Goal: Transaction & Acquisition: Purchase product/service

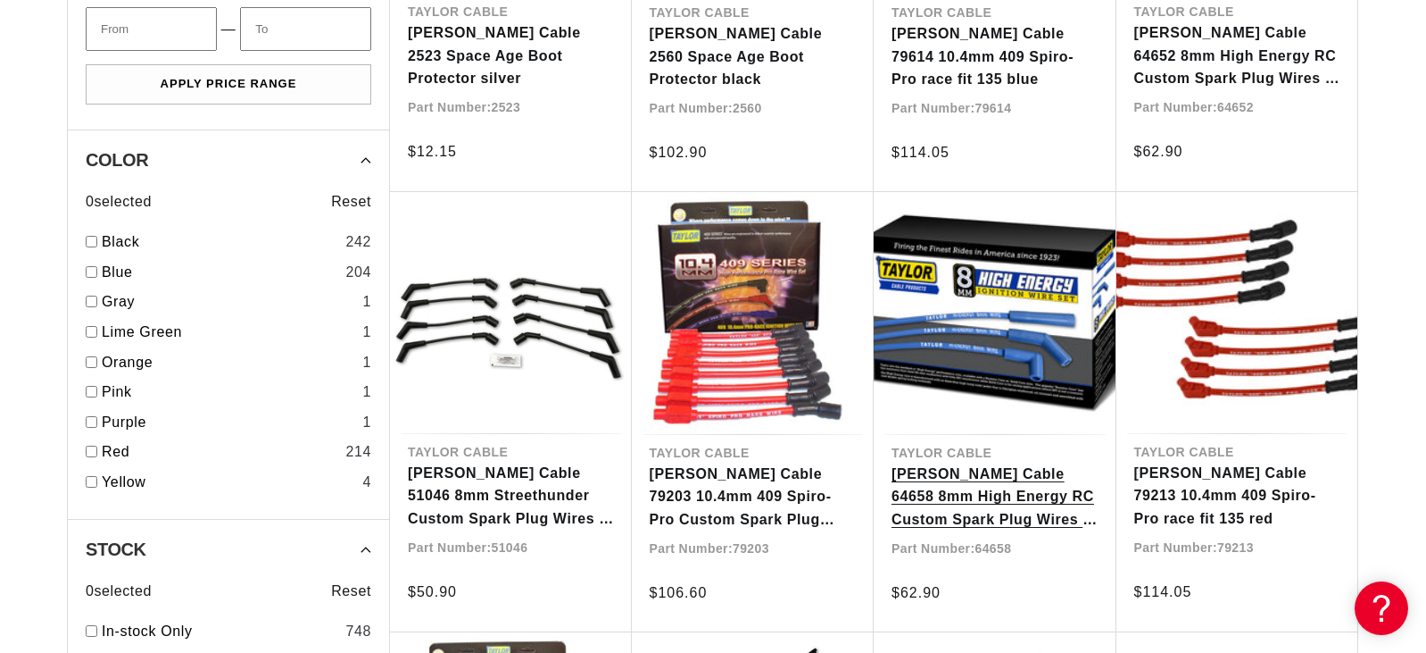
scroll to position [1875, 0]
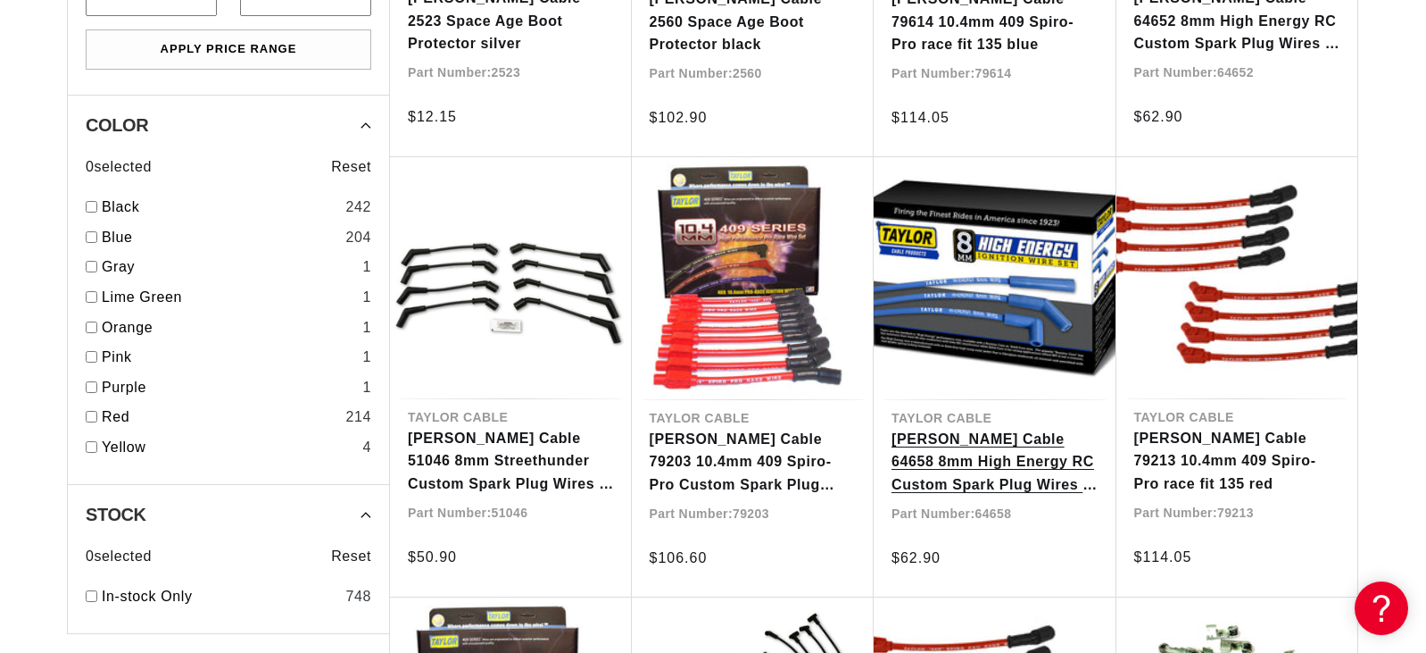
click at [1021, 452] on link "Taylor Cable 64658 8mm High Energy RC Custom Spark Plug Wires 8 cyl blue" at bounding box center [995, 462] width 207 height 69
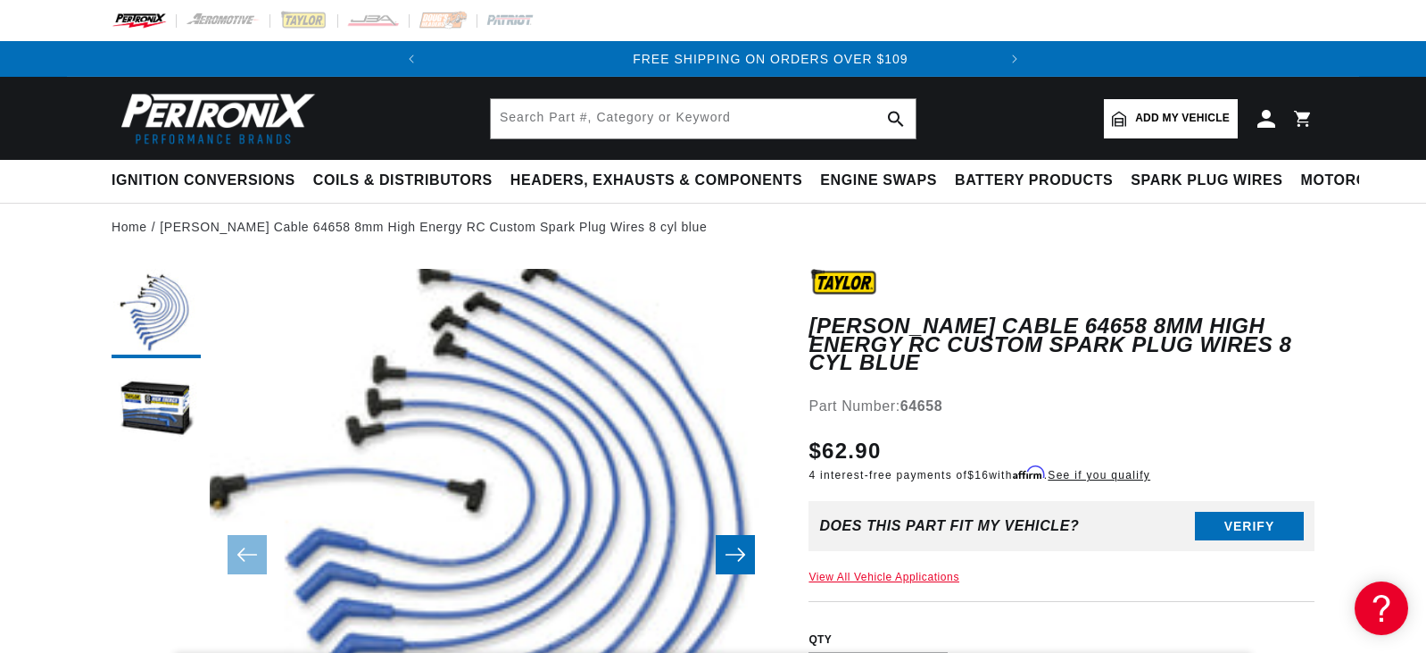
scroll to position [0, 568]
click at [1159, 112] on span "Add my vehicle" at bounding box center [1182, 118] width 95 height 17
select select "Automotive"
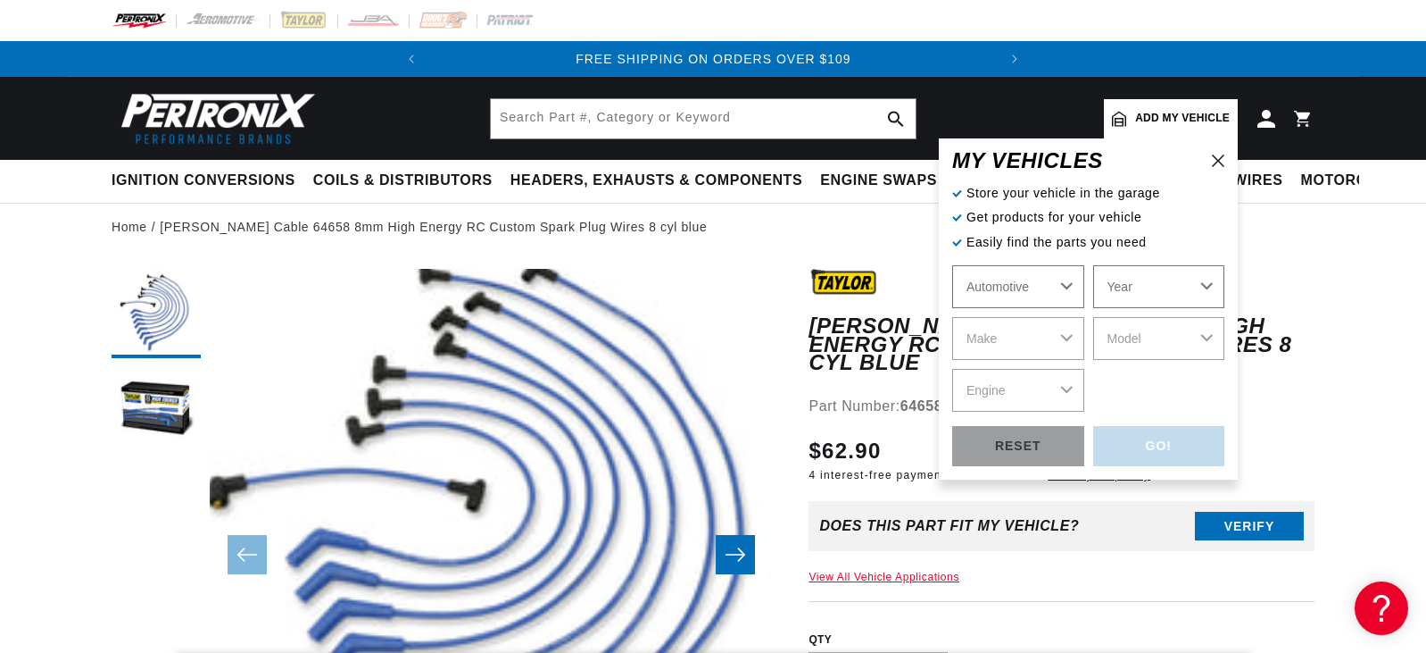
click at [1012, 279] on select "Automotive Agricultural Industrial Marine Motorcycle" at bounding box center [1018, 286] width 132 height 43
click at [1005, 306] on select "Automotive Agricultural Industrial Marine Motorcycle" at bounding box center [1018, 286] width 132 height 43
click at [1135, 281] on select "Year 2026 2025 2024 2023 2022 2021 2020 2019 2018 2017 2016 2015 2014 2013 2012…" at bounding box center [1160, 286] width 132 height 43
select select "1969"
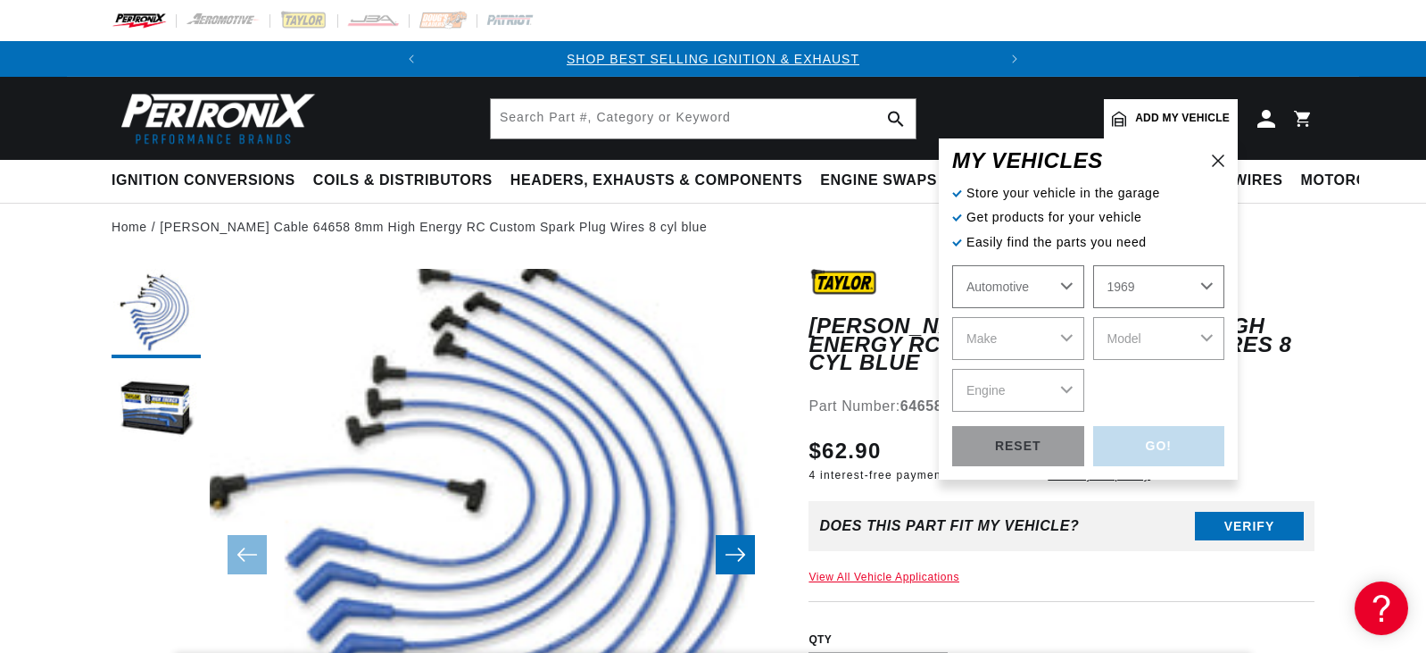
click at [1094, 265] on select "Year 2026 2025 2024 2023 2022 2021 2020 2019 2018 2017 2016 2015 2014 2013 2012…" at bounding box center [1160, 286] width 132 height 43
select select "1969"
click at [1028, 346] on select "Make Alfa Romeo American Motors Aston Martin Austin Austin Healey Avanti BMW Bu…" at bounding box center [1018, 338] width 132 height 43
select select "Ford"
click at [952, 317] on select "Make Alfa Romeo American Motors Aston Martin Austin Austin Healey Avanti BMW Bu…" at bounding box center [1018, 338] width 132 height 43
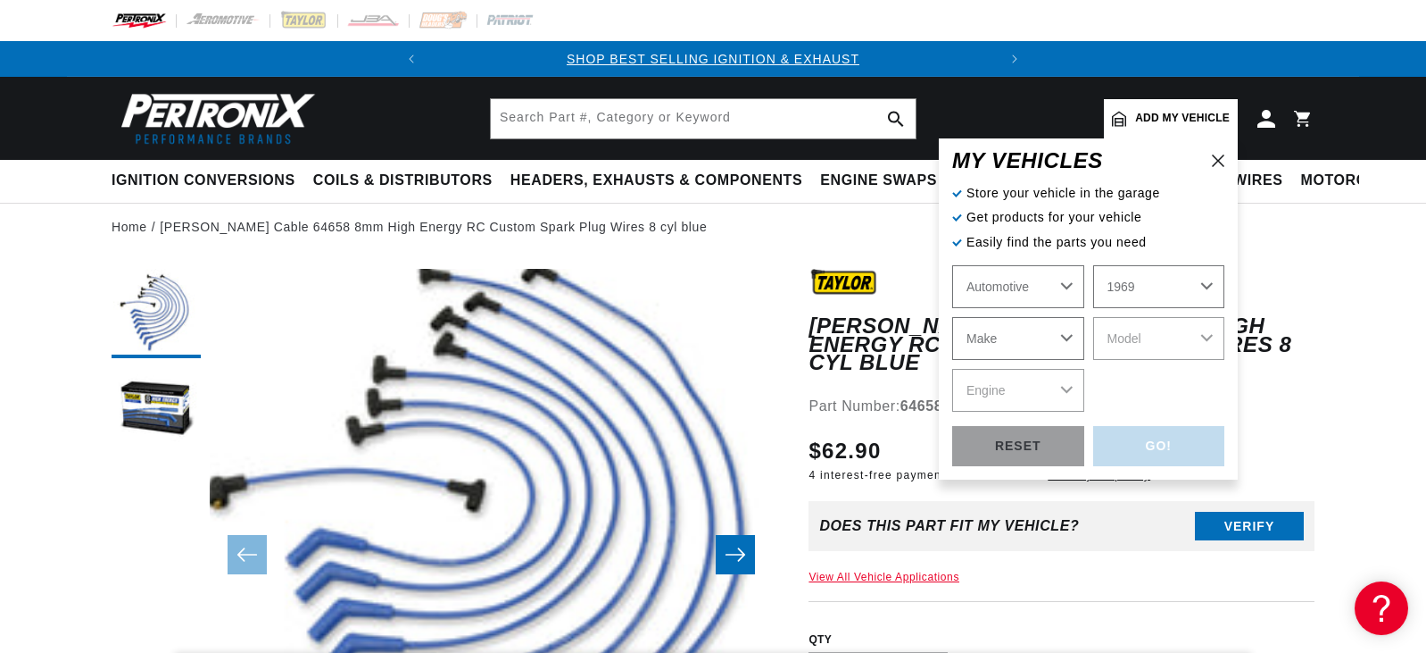
select select "Ford"
click at [1183, 349] on select "Model Bronco Country Sedan Country Squire Custom Custom 500 E-100 Econoline E-2…" at bounding box center [1160, 338] width 132 height 43
select select "Mustang"
click at [1094, 317] on select "Model Bronco Country Sedan Country Squire Custom Custom 500 E-100 Econoline E-2…" at bounding box center [1160, 338] width 132 height 43
select select "Mustang"
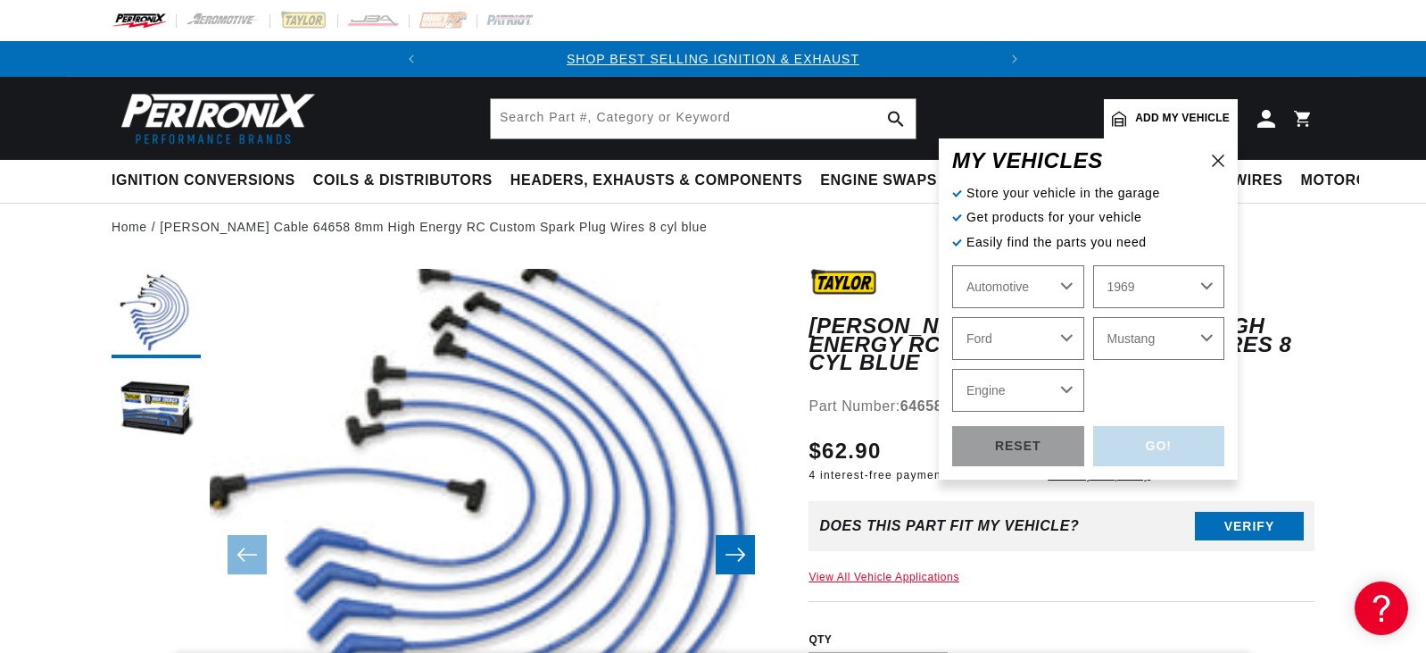
click at [1060, 391] on select "Engine 4.3L 200cid / 3.3L 250cid / 4.1L 289cid / 4.7L 302cid / 5.0L 351cid / 5.…" at bounding box center [1018, 390] width 132 height 43
select select "302cid-5.0L"
click at [952, 369] on select "Engine 4.3L 200cid / 3.3L 250cid / 4.1L 289cid / 4.7L 302cid / 5.0L 351cid / 5.…" at bounding box center [1018, 390] width 132 height 43
select select "302cid-5.0L"
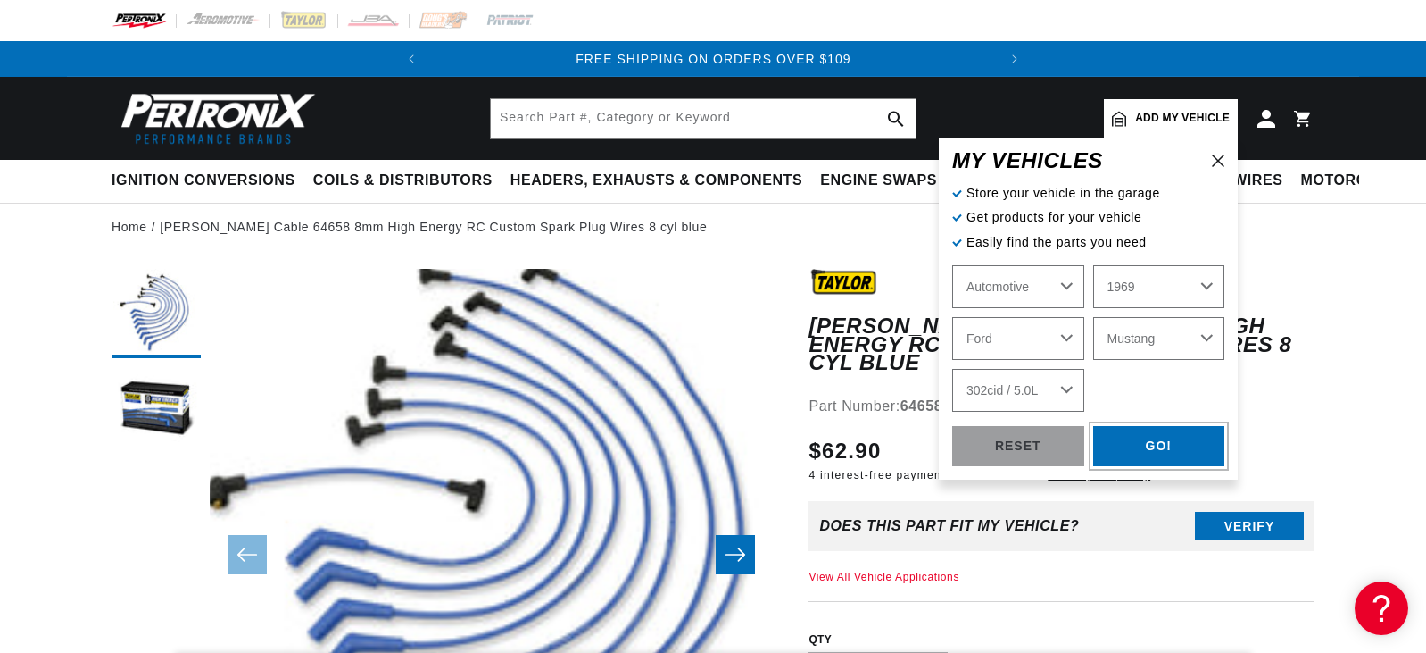
click at [1151, 441] on div "GO!" at bounding box center [1160, 446] width 132 height 40
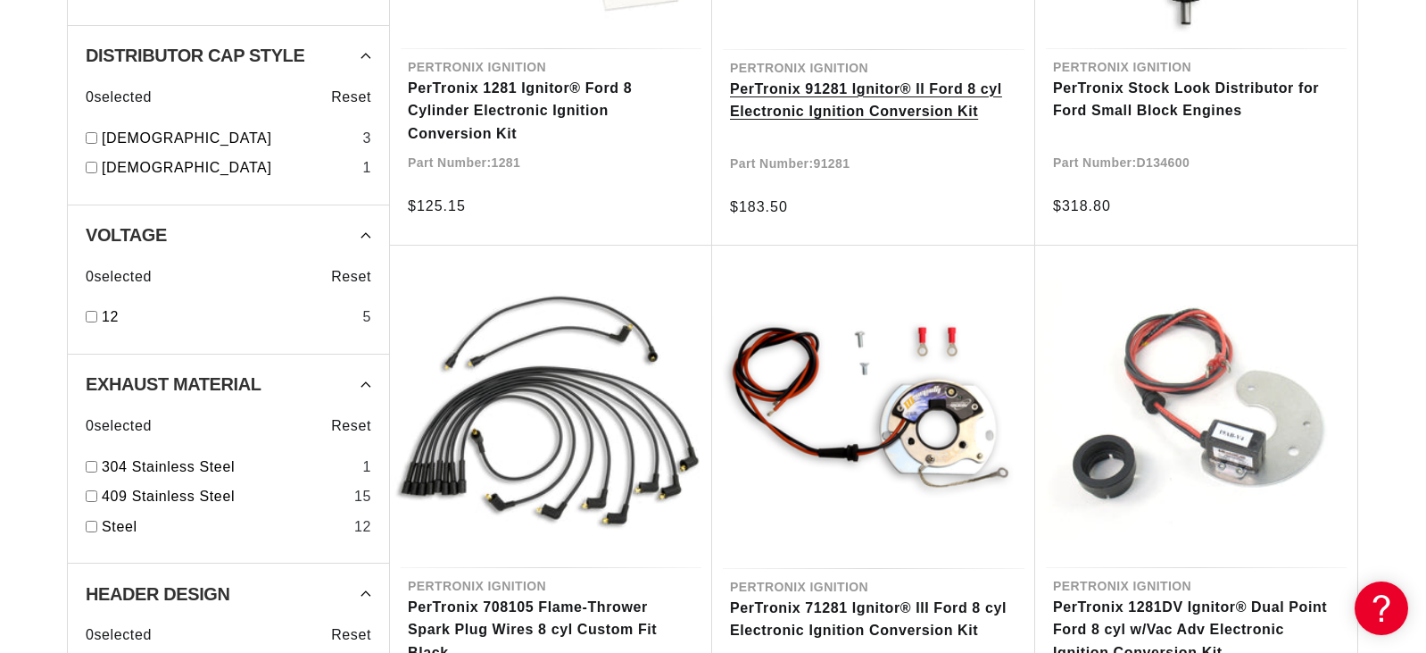
scroll to position [714, 0]
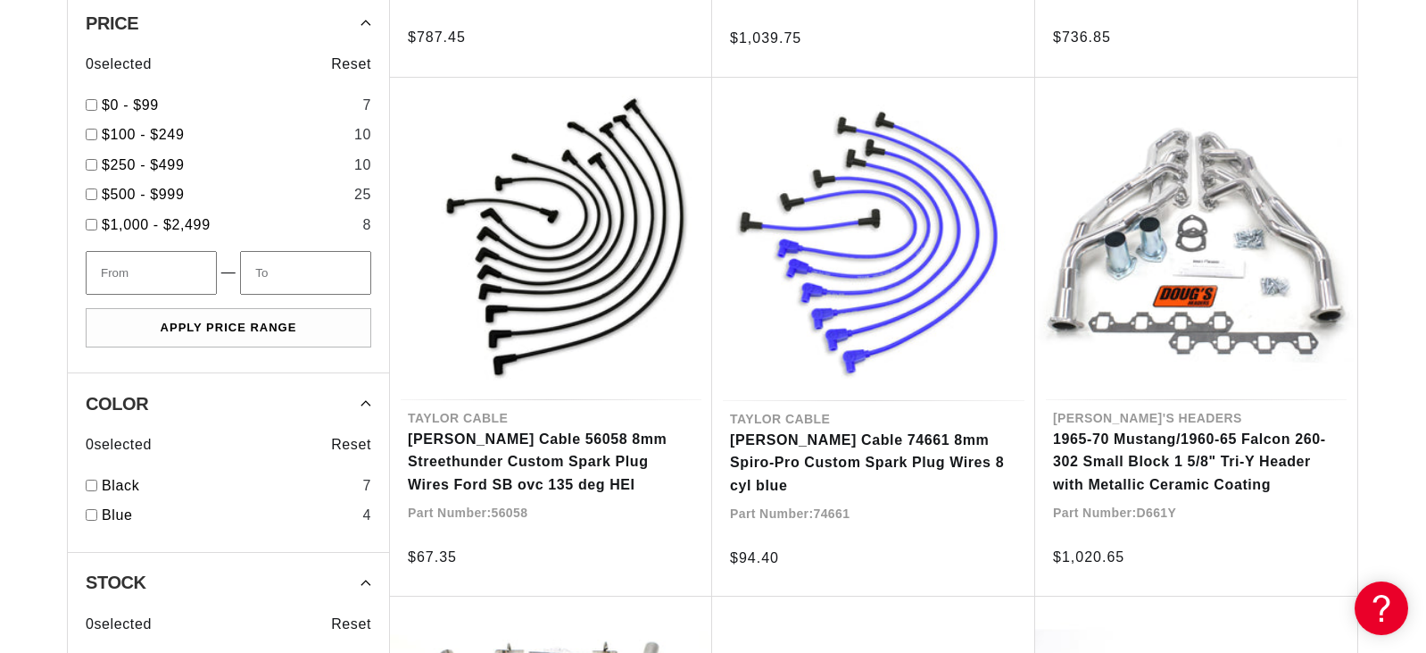
scroll to position [2857, 0]
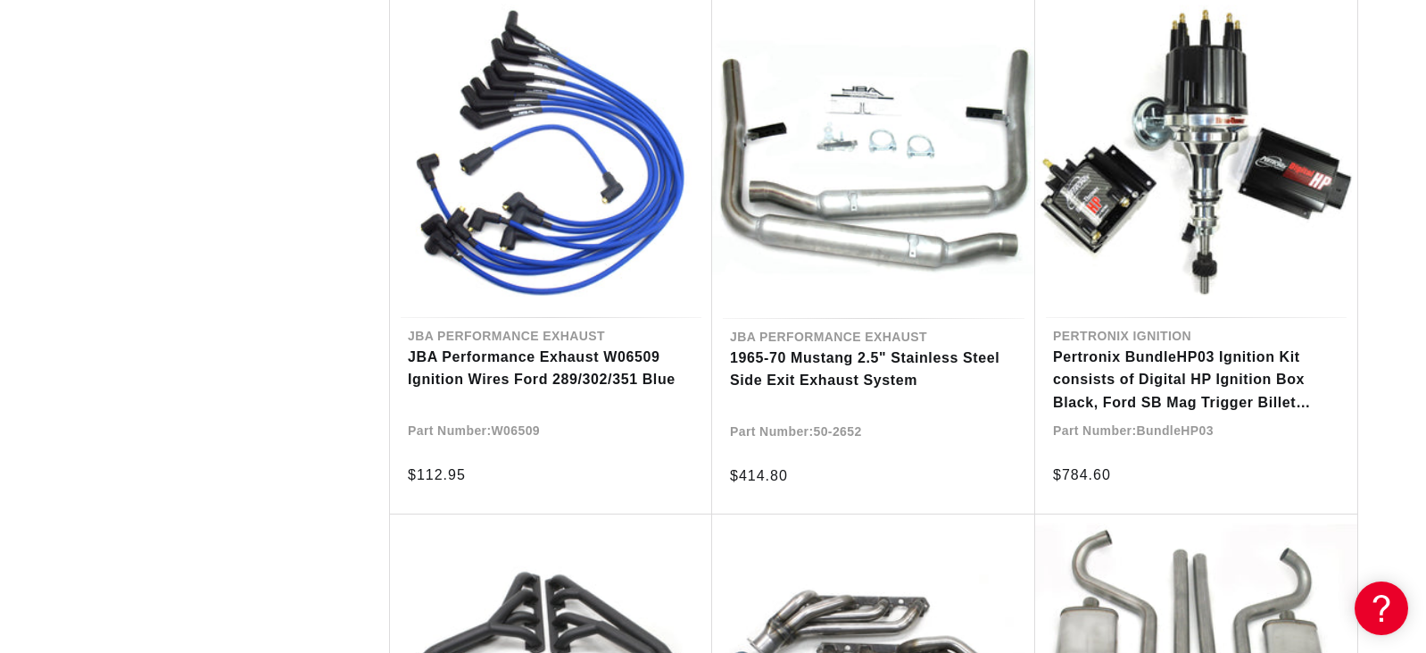
scroll to position [0, 568]
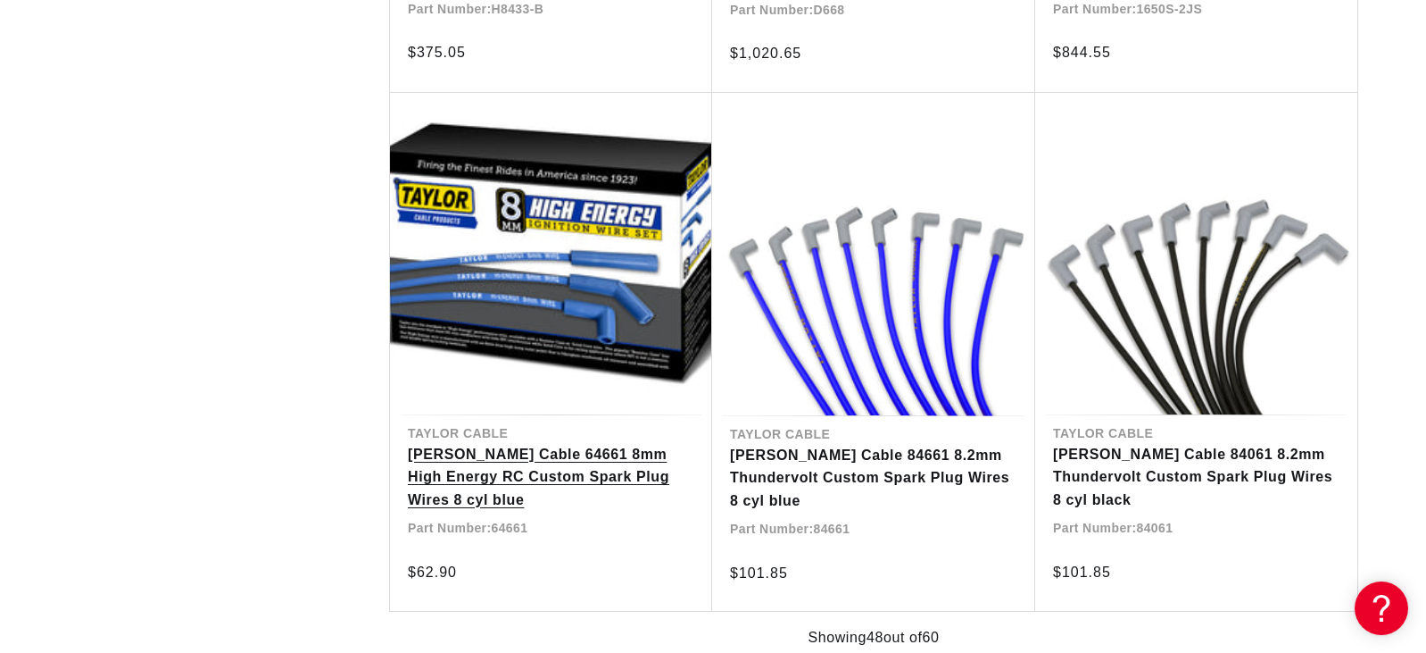
click at [558, 458] on link "[PERSON_NAME] Cable 64661 8mm High Energy RC Custom Spark Plug Wires 8 cyl blue" at bounding box center [551, 477] width 287 height 69
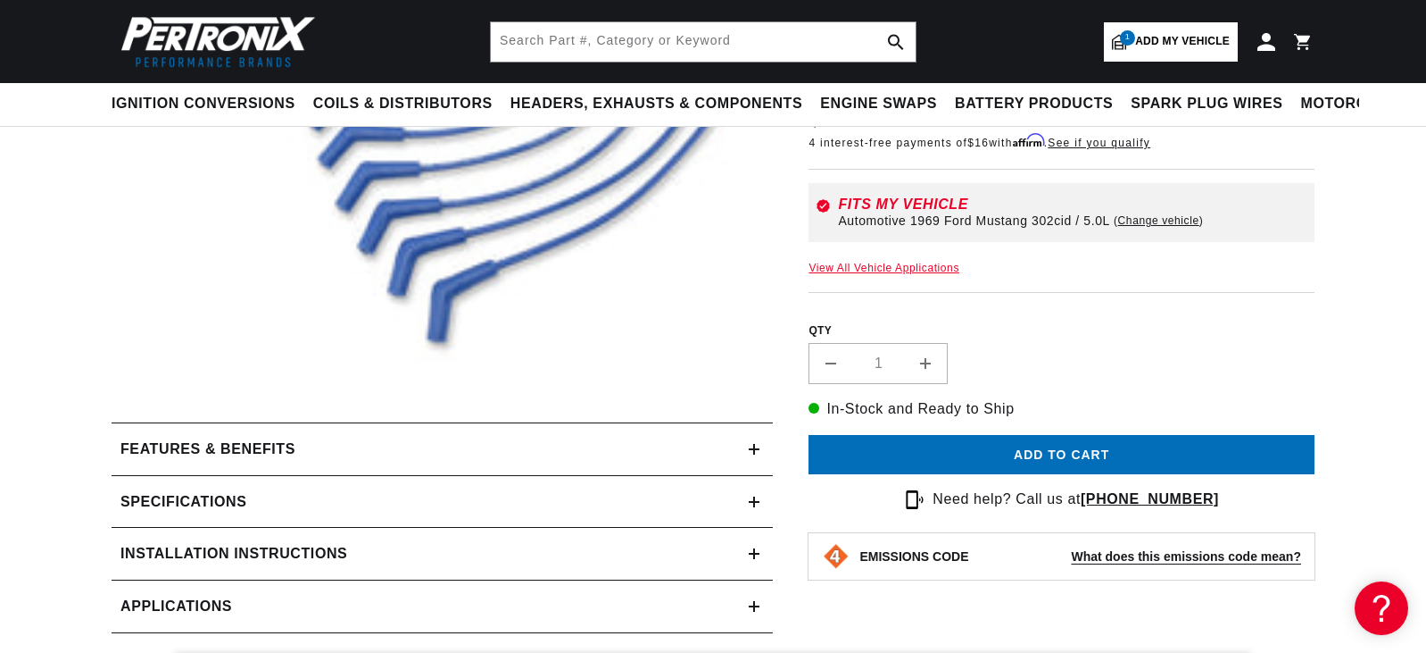
scroll to position [446, 0]
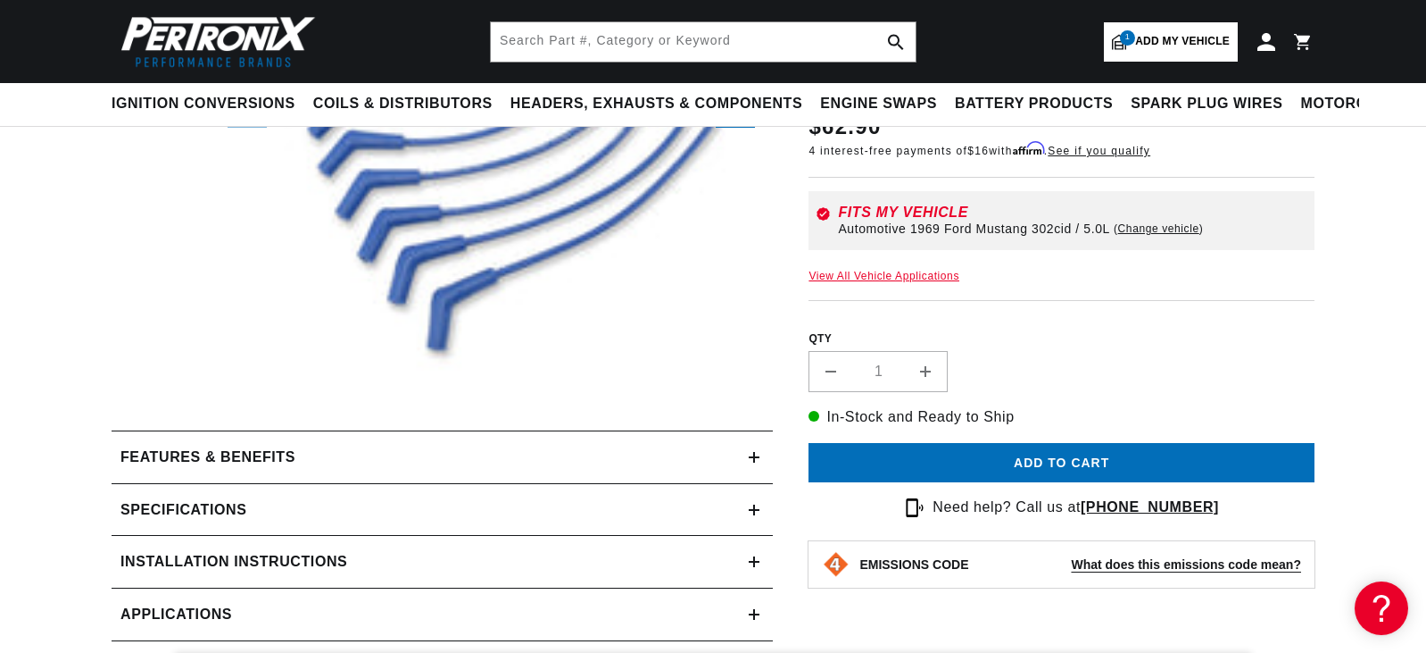
click at [247, 456] on h2 "Features & Benefits" at bounding box center [208, 456] width 175 height 23
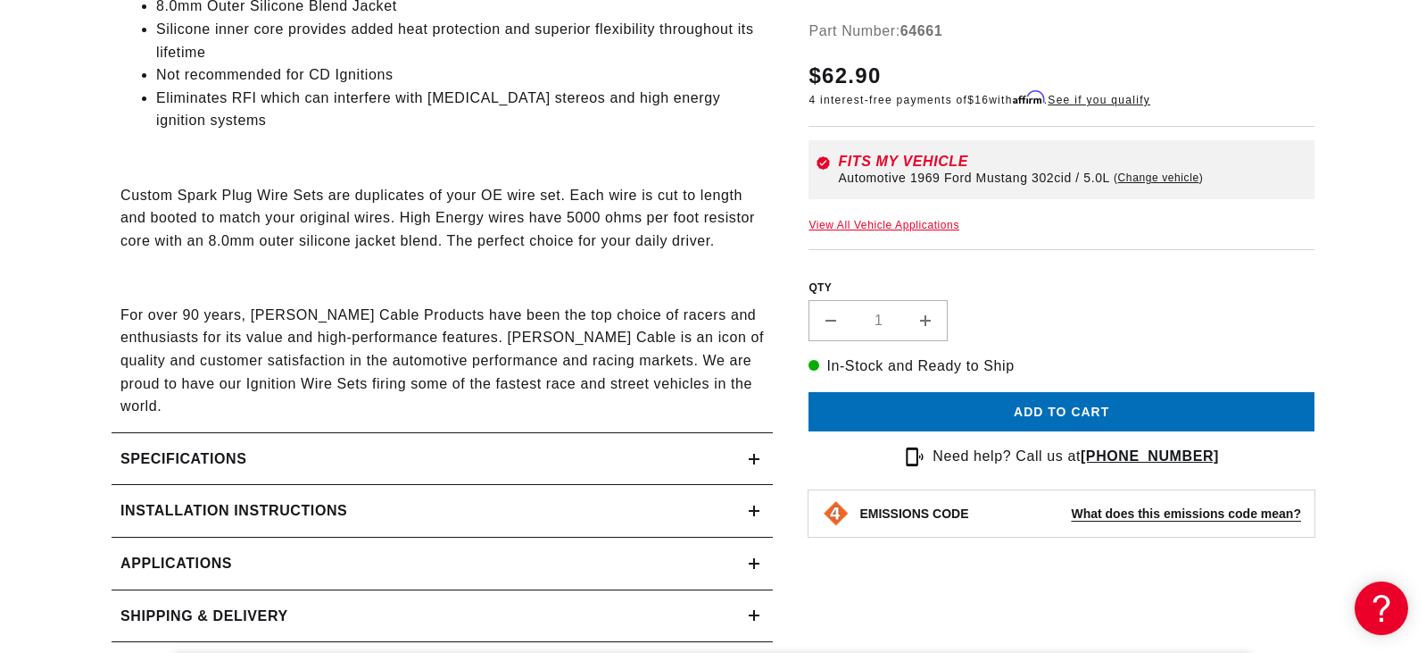
scroll to position [982, 0]
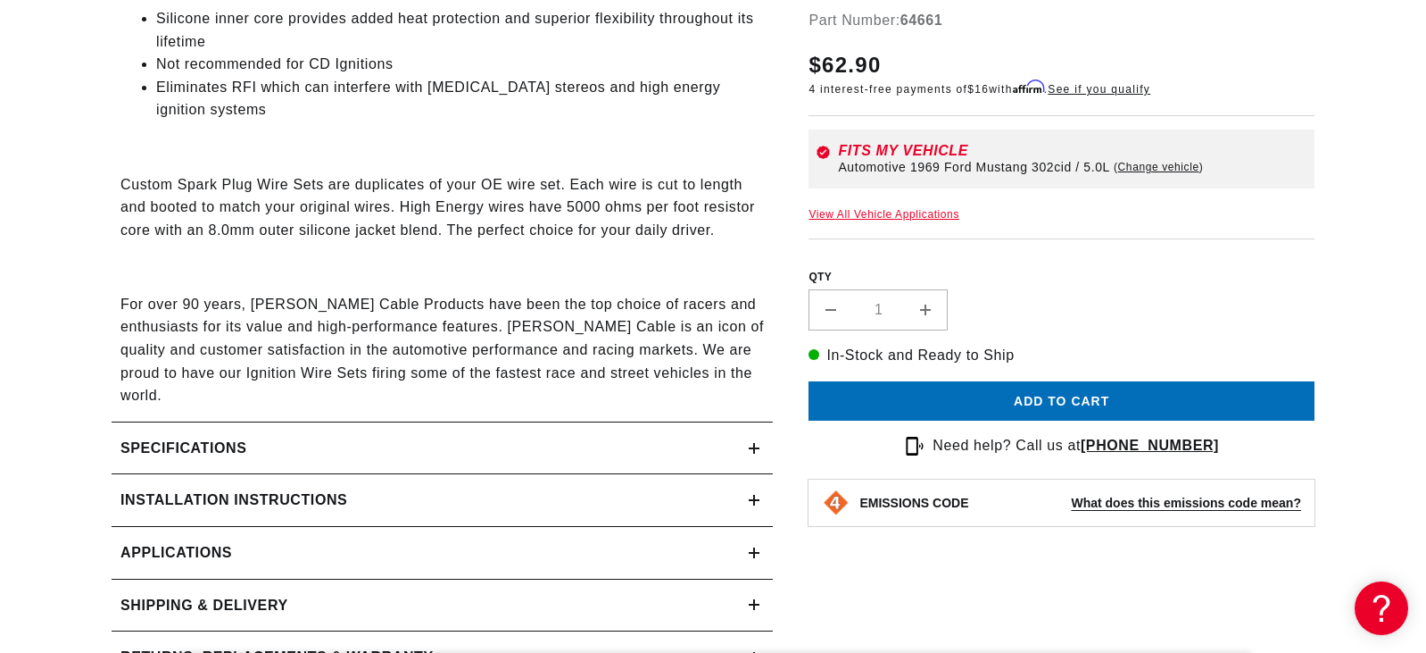
click at [184, 541] on span "Applications" at bounding box center [177, 552] width 112 height 23
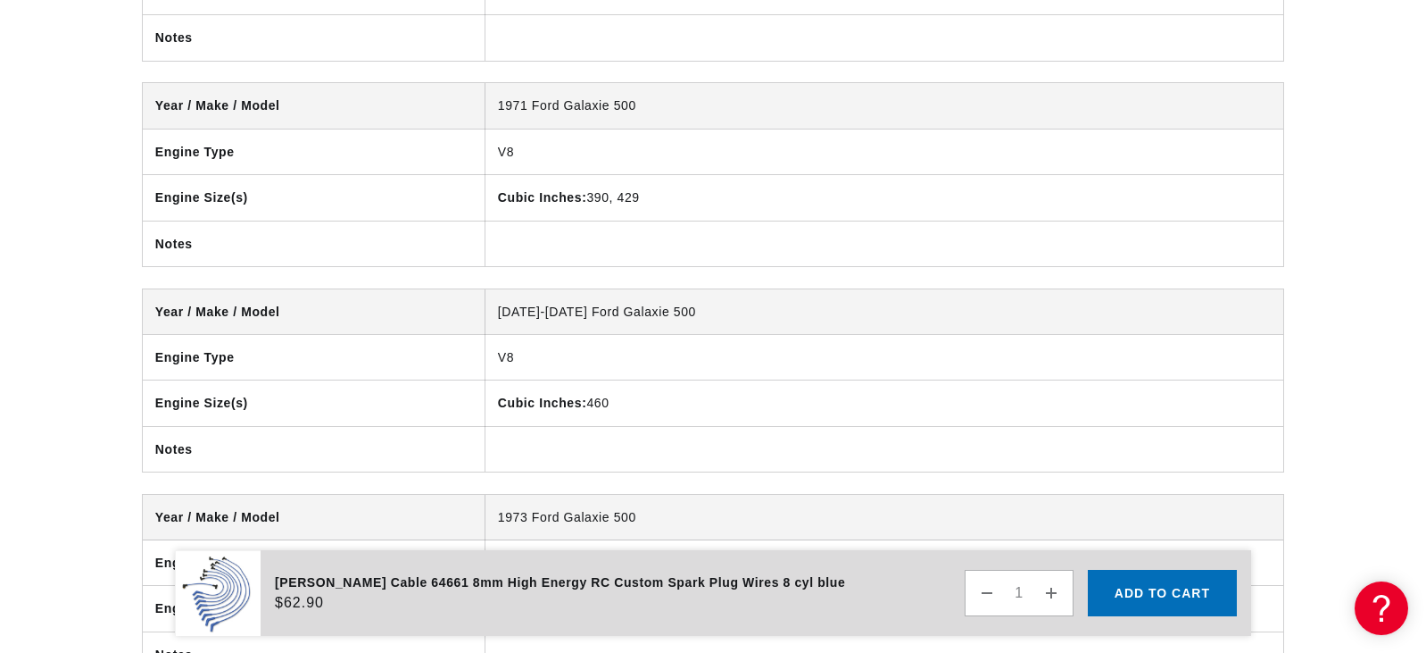
scroll to position [0, 568]
